Goal: Task Accomplishment & Management: Manage account settings

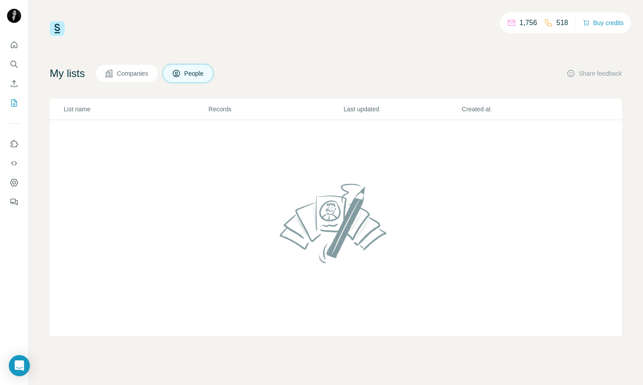
click at [145, 72] on span "Companies" at bounding box center [133, 73] width 32 height 9
click at [15, 46] on icon "Quick start" at bounding box center [14, 44] width 9 height 9
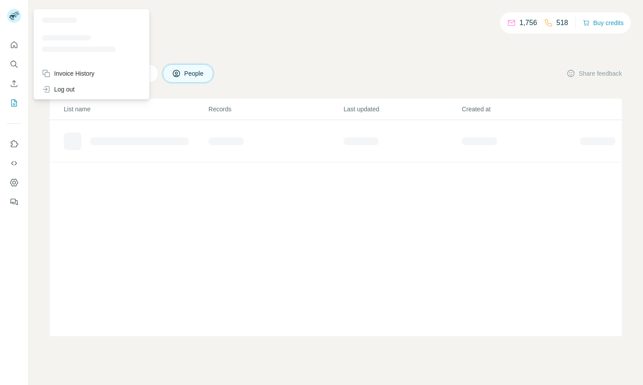
click at [24, 18] on div at bounding box center [16, 17] width 26 height 29
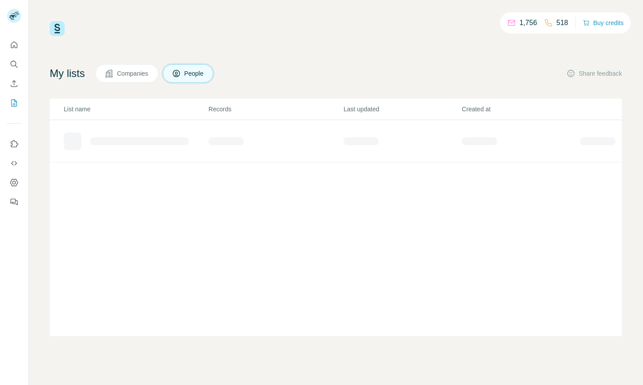
click at [14, 18] on rect at bounding box center [14, 16] width 14 height 14
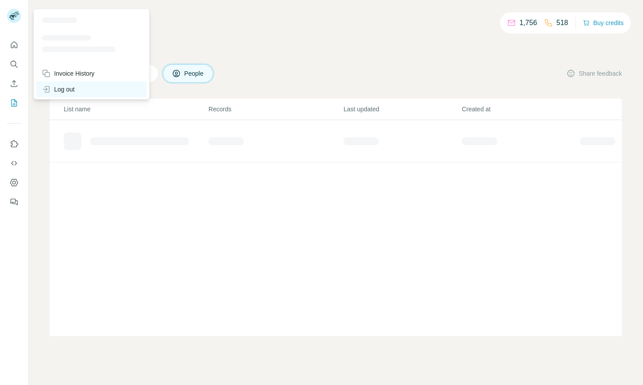
click at [66, 89] on div "Log out" at bounding box center [58, 89] width 33 height 9
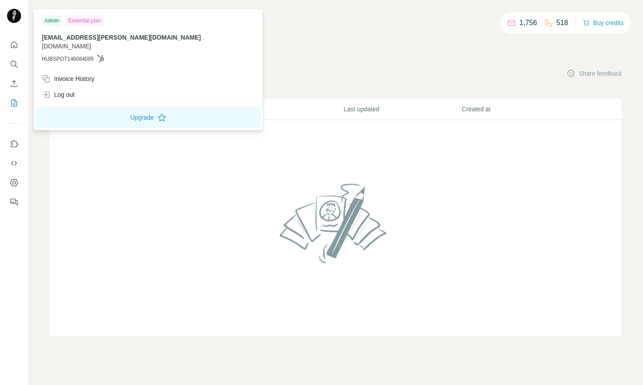
click at [44, 172] on div "1,756 518 Buy credits My lists Companies People Share feedback List name Record…" at bounding box center [336, 192] width 615 height 385
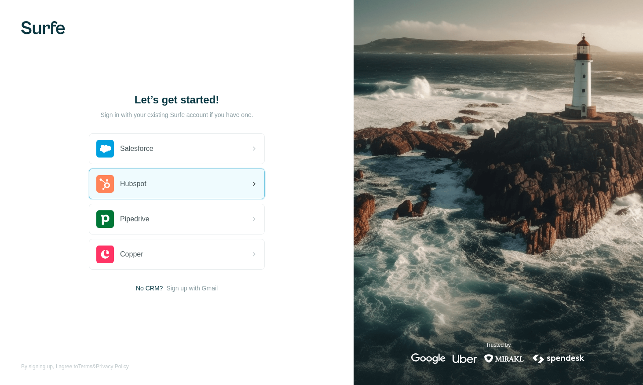
click at [151, 170] on div "Hubspot" at bounding box center [176, 184] width 175 height 30
